Goal: Transaction & Acquisition: Obtain resource

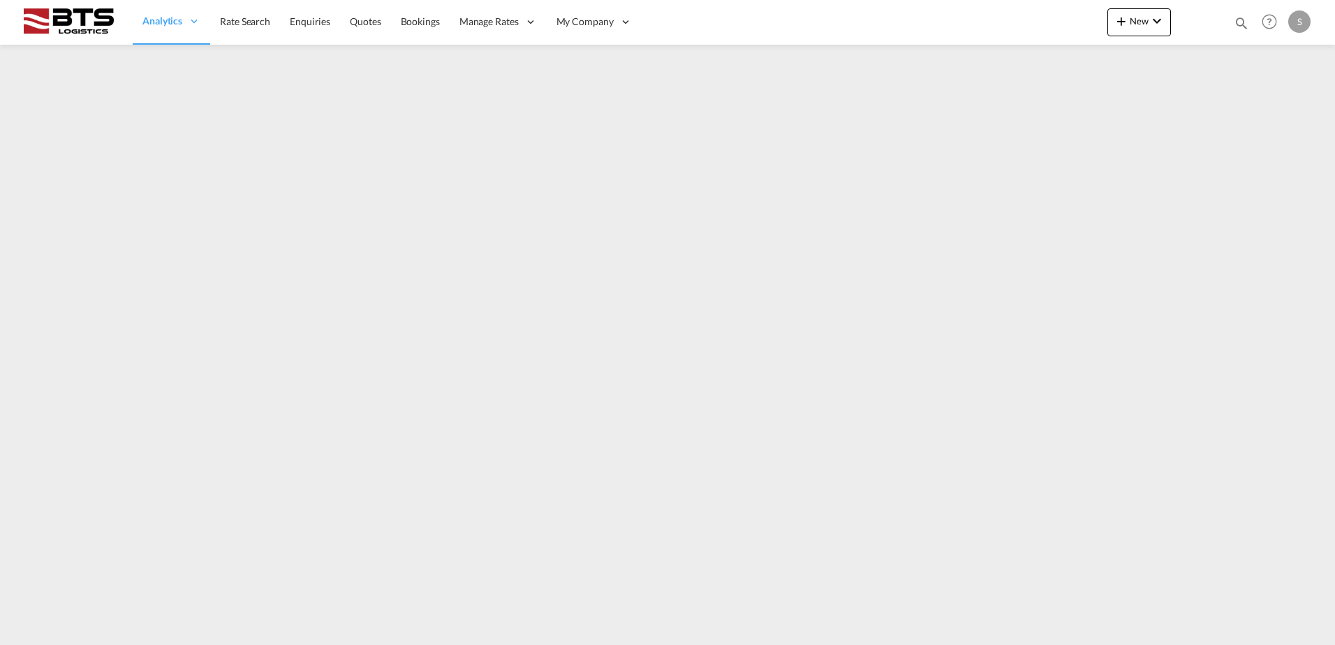
drag, startPoint x: 239, startPoint y: 18, endPoint x: 1287, endPoint y: 206, distance: 1065.0
click at [239, 18] on span "Rate Search" at bounding box center [245, 21] width 50 height 12
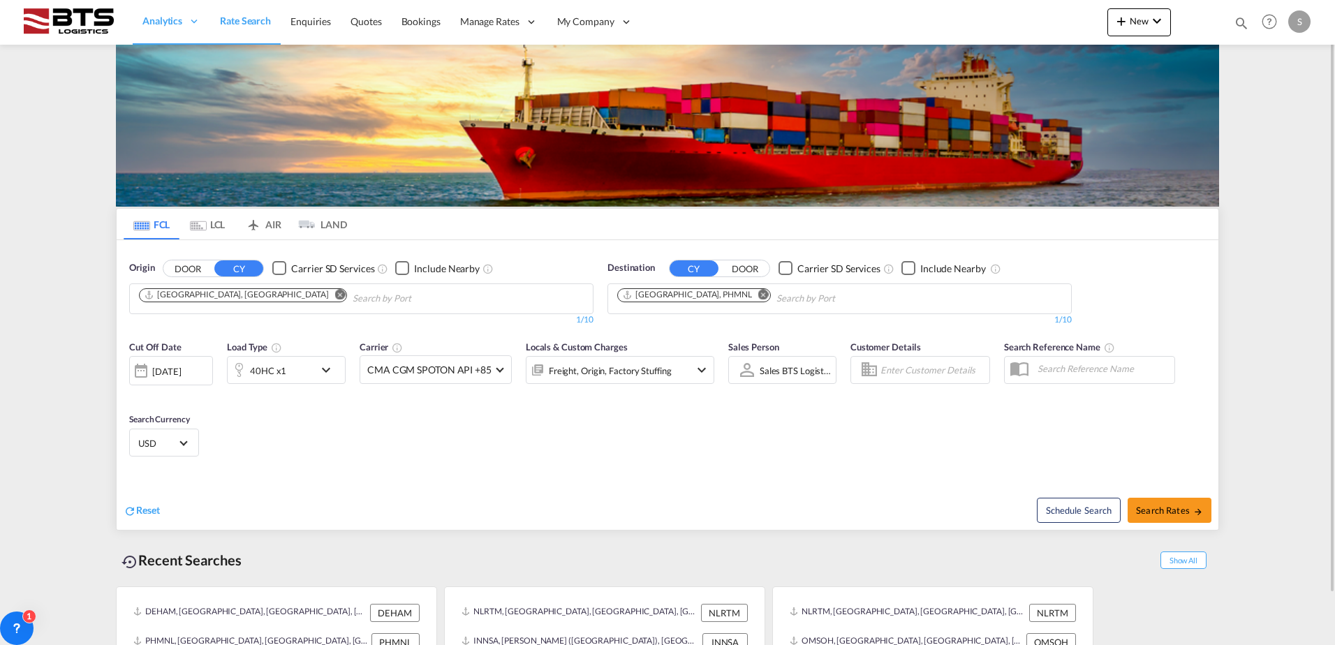
click at [335, 297] on md-icon "Remove" at bounding box center [340, 294] width 10 height 10
click at [233, 297] on input "Chips input." at bounding box center [205, 299] width 133 height 22
click at [230, 297] on body "Analytics Reports Dashboard Rate Search Enquiries Quotes Bookings" at bounding box center [667, 322] width 1335 height 645
click at [221, 297] on input "Chips input." at bounding box center [205, 299] width 133 height 22
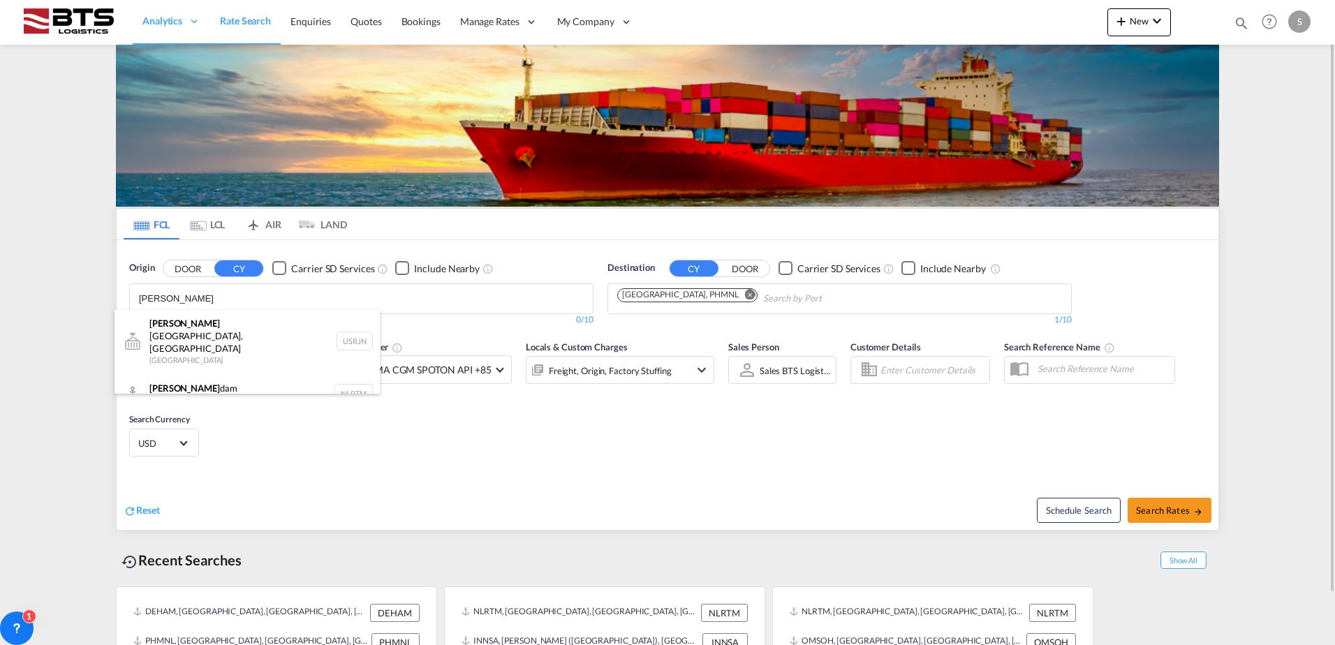
type input "ROTTER"
click at [185, 373] on div "Rotter dam Netherlands NLRTM" at bounding box center [247, 394] width 265 height 42
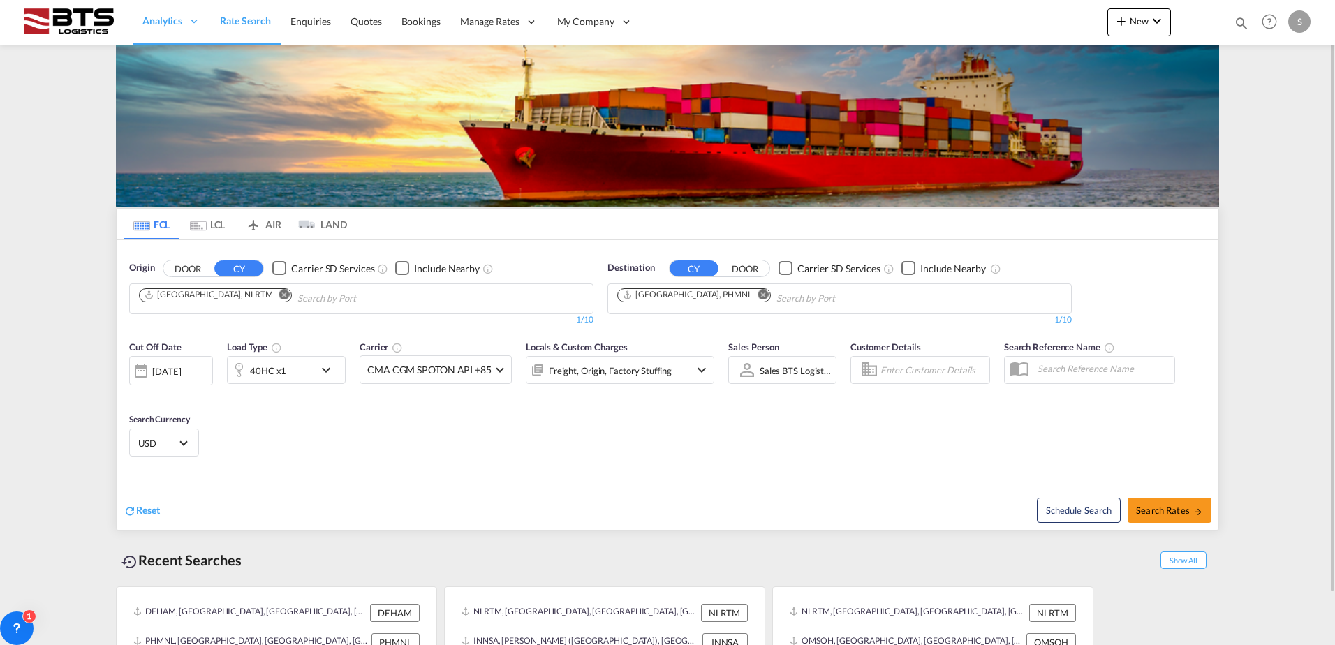
click at [758, 295] on md-icon "Remove" at bounding box center [763, 294] width 10 height 10
click at [643, 295] on input "Chips input." at bounding box center [683, 299] width 133 height 22
click at [651, 302] on body "Analytics Reports Dashboard Rate Search Enquiries Quotes Bookings" at bounding box center [667, 322] width 1335 height 645
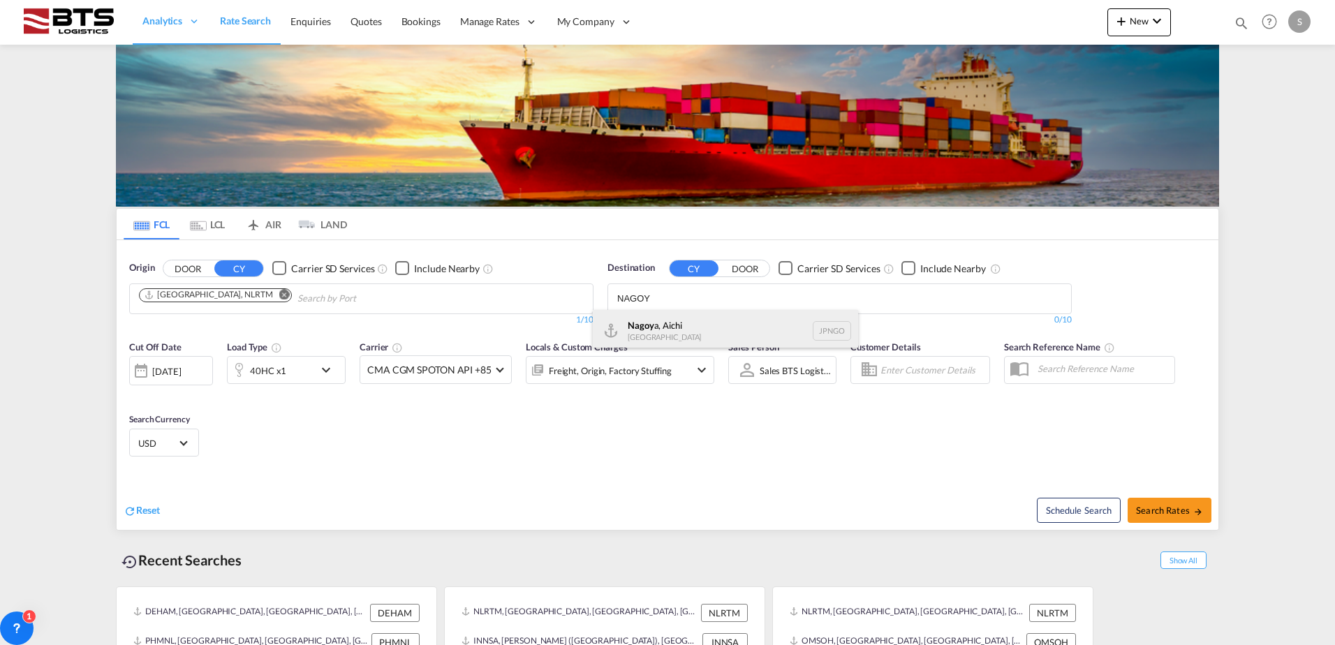
type input "NAGOY"
click at [643, 328] on div "Nagoy a, Aichi Japan JPNGO" at bounding box center [725, 331] width 265 height 42
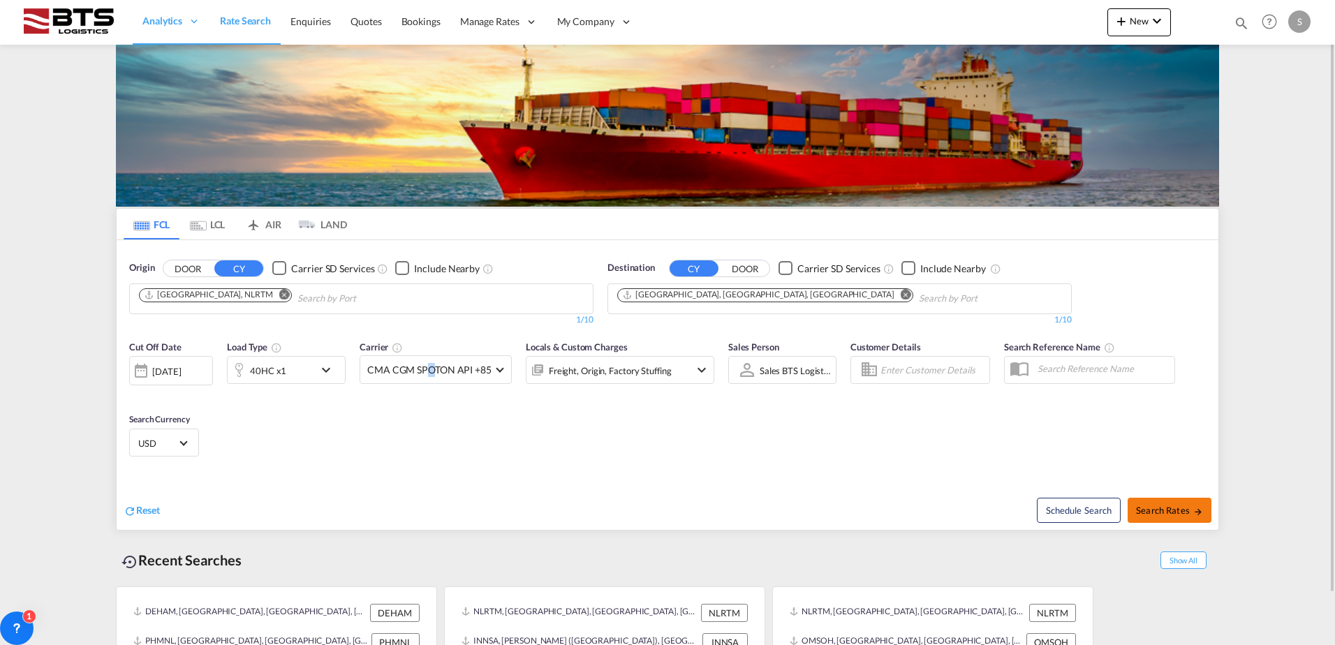
click at [1178, 504] on button "Search Rates" at bounding box center [1170, 510] width 84 height 25
type input "NLRTM to JPNGO / 1 Sep 2025"
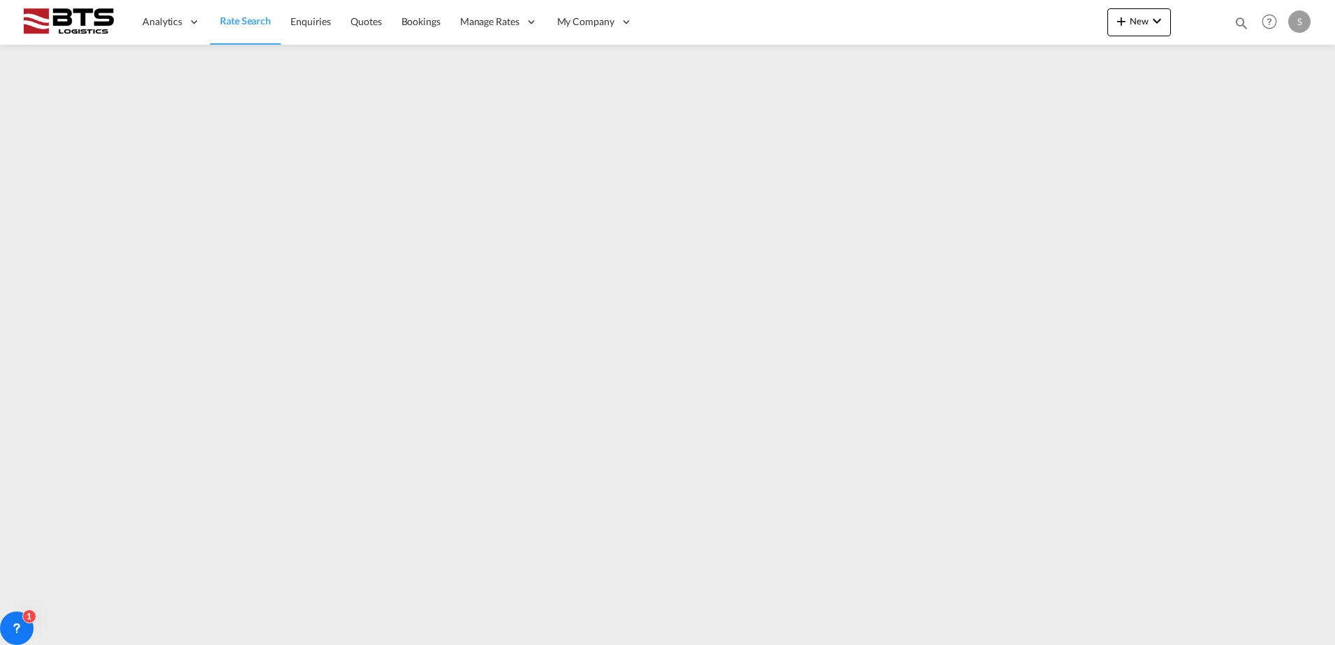
click at [231, 24] on span "Rate Search" at bounding box center [245, 21] width 51 height 12
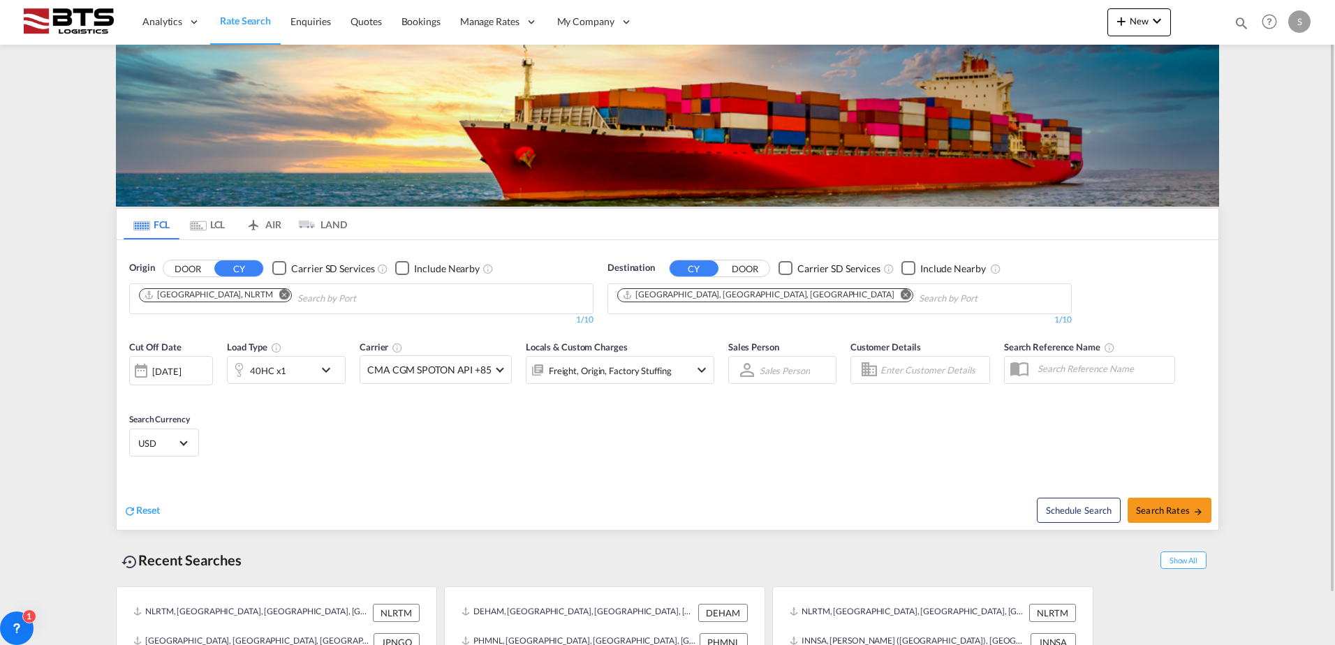
click at [296, 461] on div "Cut Off Date 01 Sep 2025 01/09/2025 Load Type 40HC x1 Carrier CMA CGM SPOTON AP…" at bounding box center [668, 401] width 1102 height 136
click at [1150, 506] on span "Search Rates" at bounding box center [1169, 510] width 67 height 11
type input "NLRTM to JPNGO / 1 Sep 2025"
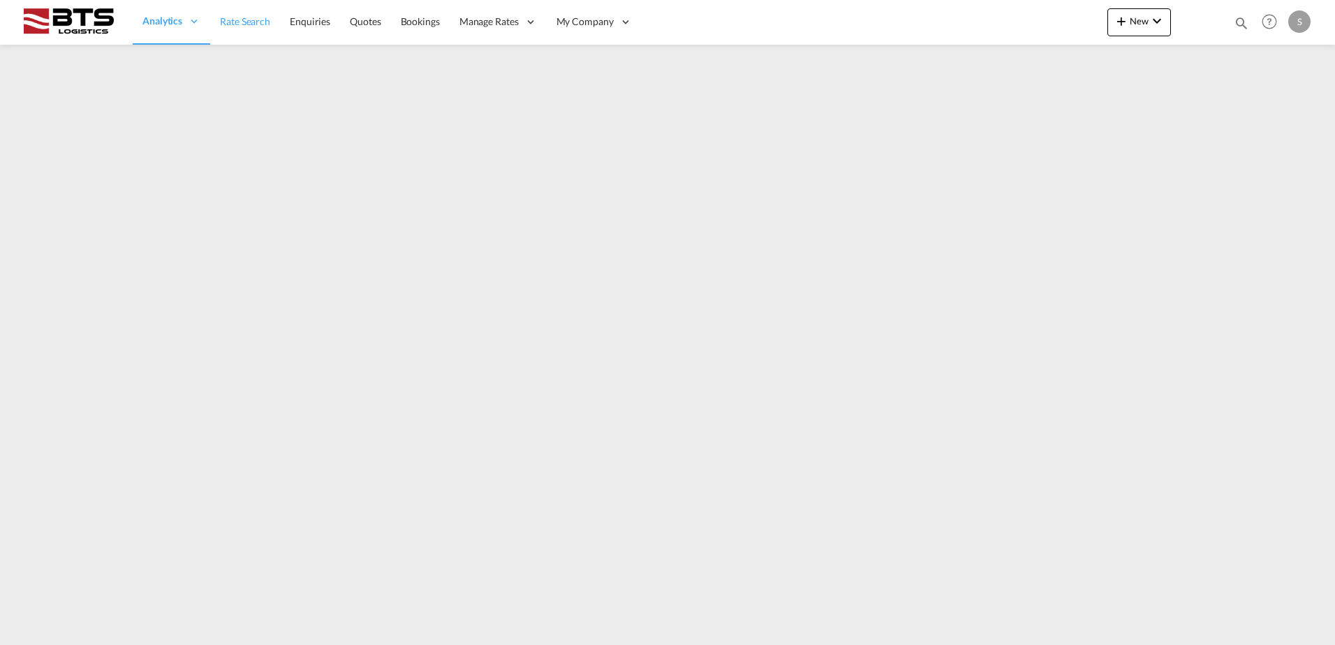
click at [207, 19] on div "Analytics" at bounding box center [172, 21] width 78 height 45
click at [220, 19] on link "Rate Search" at bounding box center [245, 21] width 70 height 45
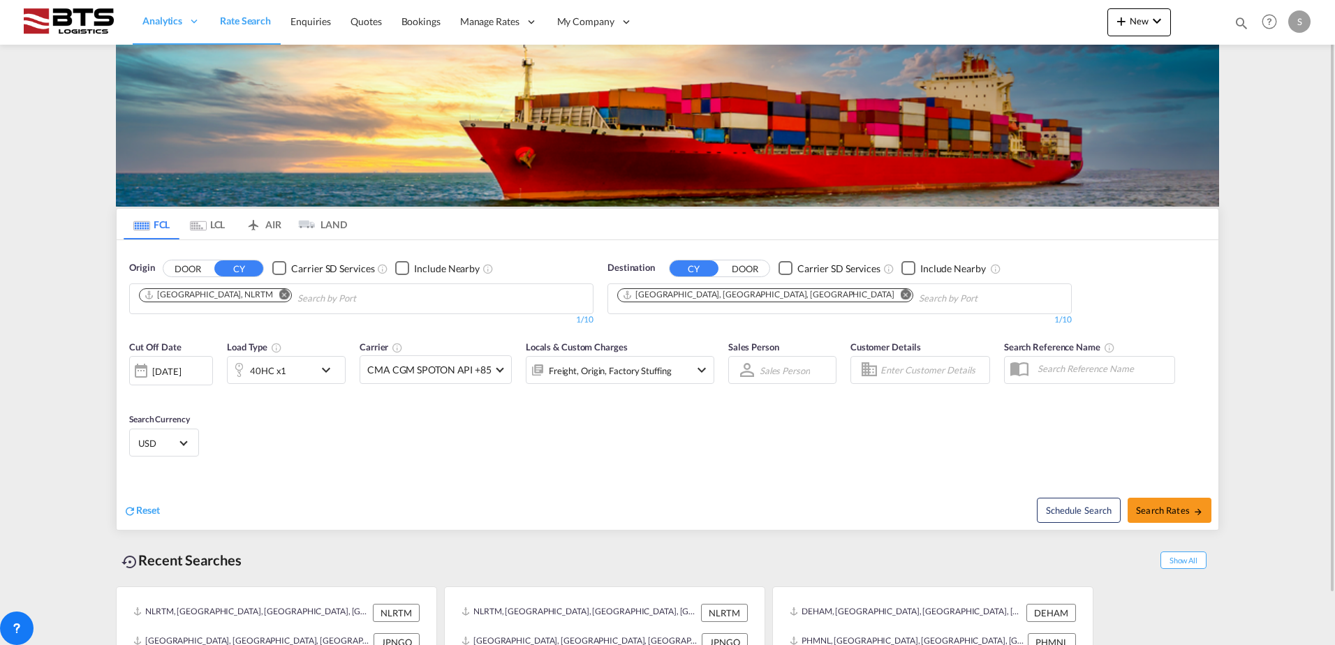
click at [901, 295] on md-icon "Remove" at bounding box center [906, 294] width 10 height 10
click at [696, 295] on body "Analytics Reports Dashboard Rate Search Enquiries Quotes Bookings" at bounding box center [667, 322] width 1335 height 645
type input "S"
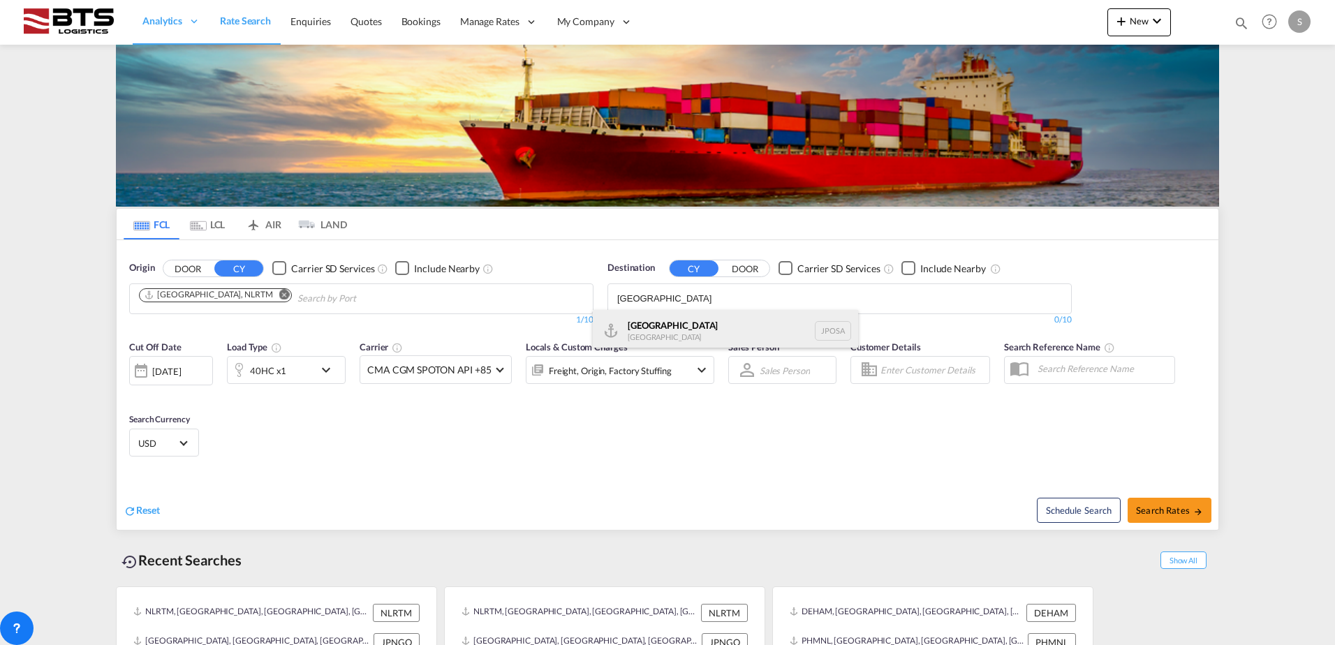
type input "[GEOGRAPHIC_DATA]"
click at [673, 326] on div "Osaka [GEOGRAPHIC_DATA] JPOSA" at bounding box center [725, 331] width 265 height 42
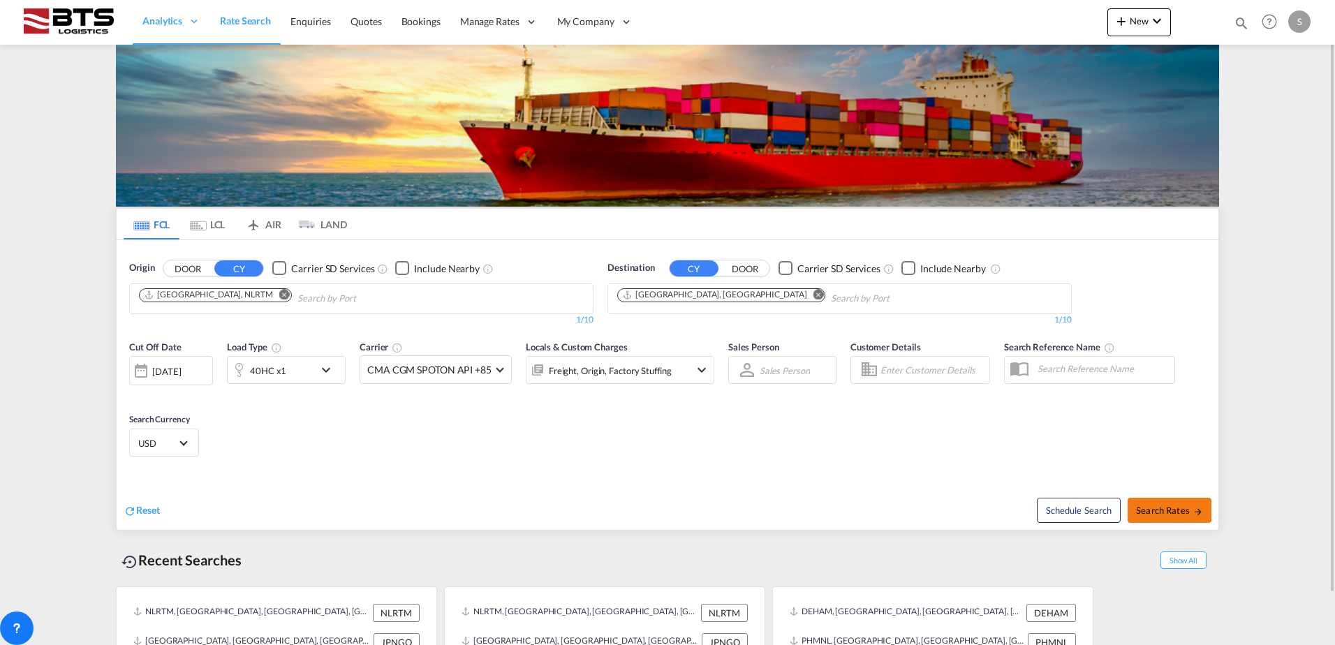
click at [1164, 515] on span "Search Rates" at bounding box center [1169, 510] width 67 height 11
type input "NLRTM to JPOSA / [DATE]"
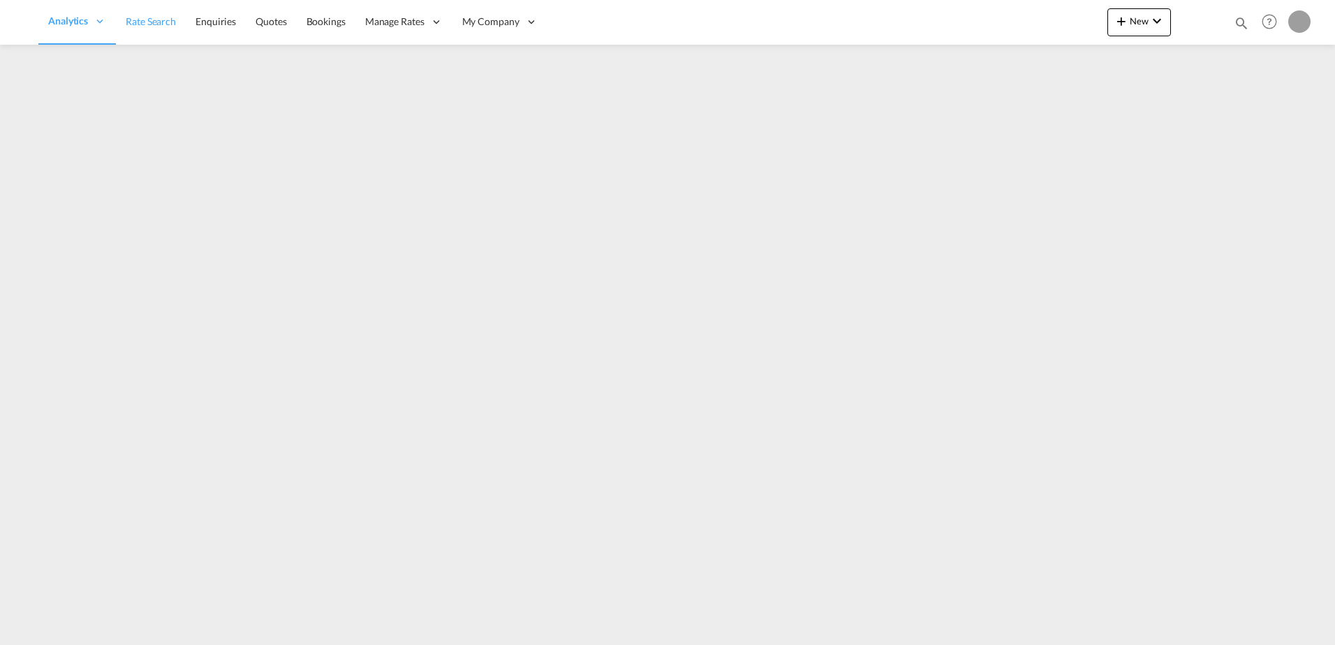
click at [181, 20] on link "Rate Search" at bounding box center [151, 21] width 70 height 45
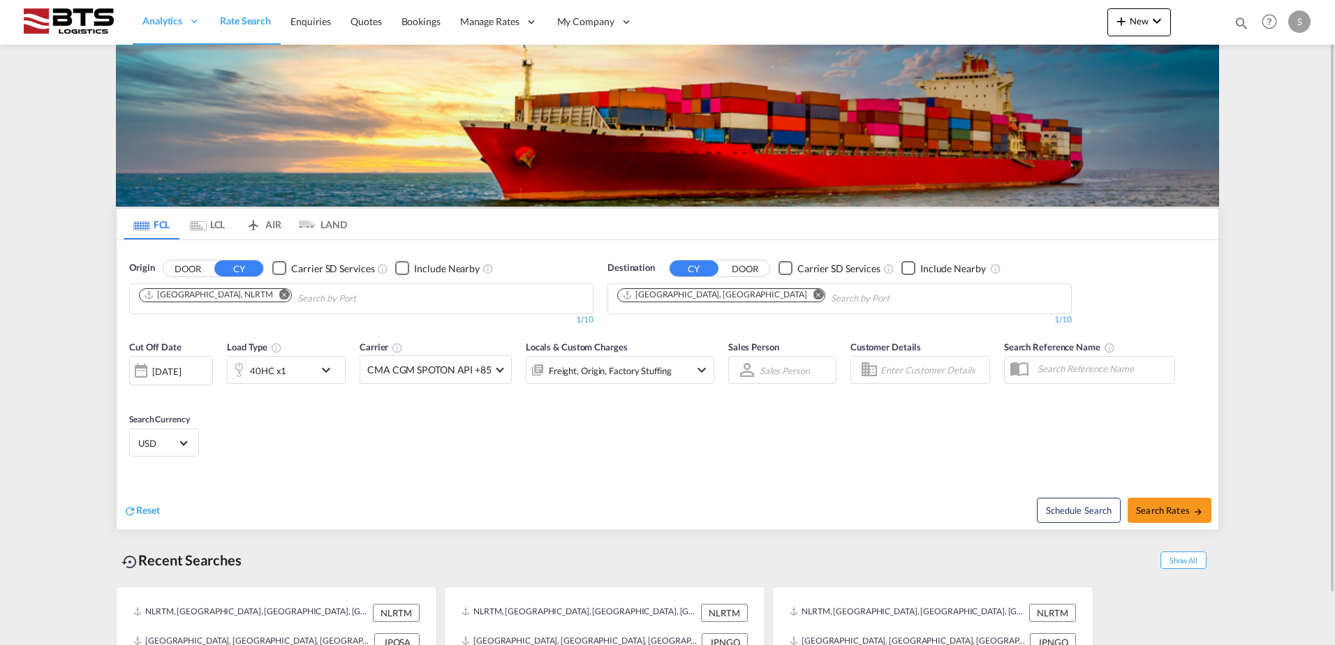
click at [814, 293] on md-icon "Remove" at bounding box center [819, 294] width 10 height 10
click at [683, 293] on body "Analytics Reports Dashboard Rate Search Enquiries Quotes Bookings" at bounding box center [667, 322] width 1335 height 645
click at [679, 293] on input "Chips input." at bounding box center [683, 299] width 133 height 22
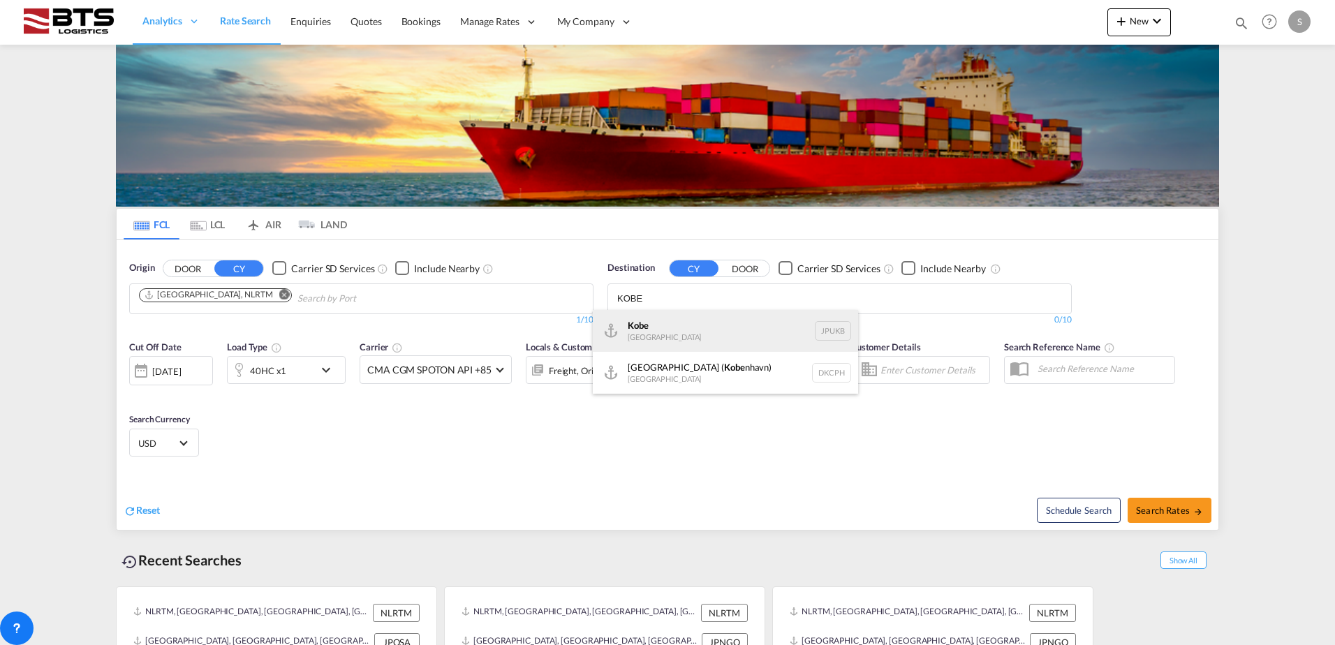
type input "KOBE"
click at [651, 339] on div "Kobe Japan JPUKB" at bounding box center [725, 331] width 265 height 42
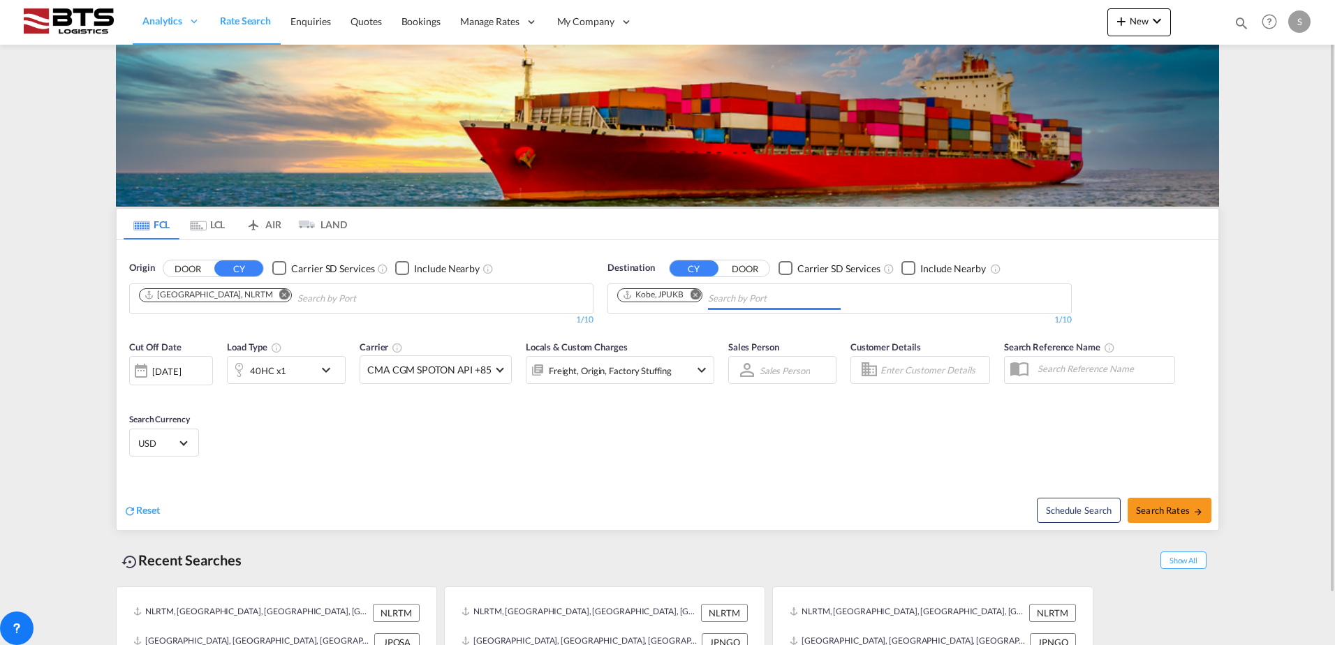
click at [455, 448] on div "Cut Off Date 01 Sep 2025 01/09/2025 Load Type 40HC x1 Carrier CMA CGM SPOTON AP…" at bounding box center [668, 401] width 1102 height 136
click at [1156, 510] on span "Search Rates" at bounding box center [1169, 510] width 67 height 11
type input "NLRTM to JPUKB / 1 Sep 2025"
